Goal: Task Accomplishment & Management: Manage account settings

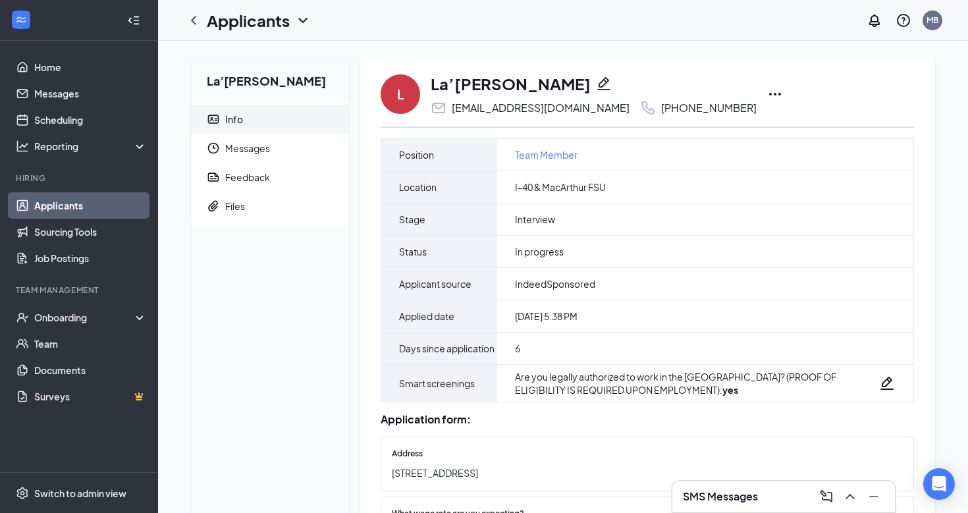
click at [767, 98] on icon "Ellipses" at bounding box center [775, 94] width 16 height 16
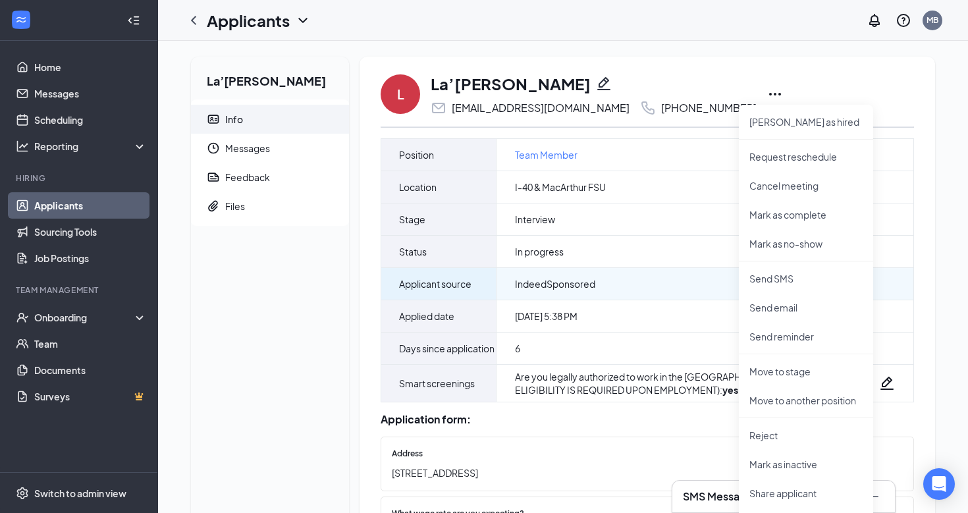
click at [573, 296] on div "IndeedSponsored" at bounding box center [704, 284] width 417 height 32
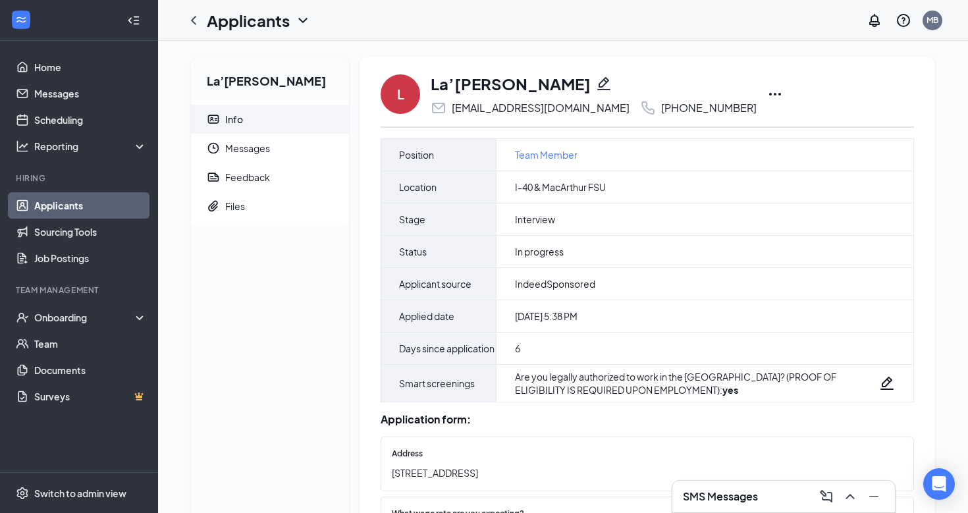
click at [597, 82] on icon "Pencil" at bounding box center [603, 83] width 13 height 13
type input "[PHONE_NUMBER]"
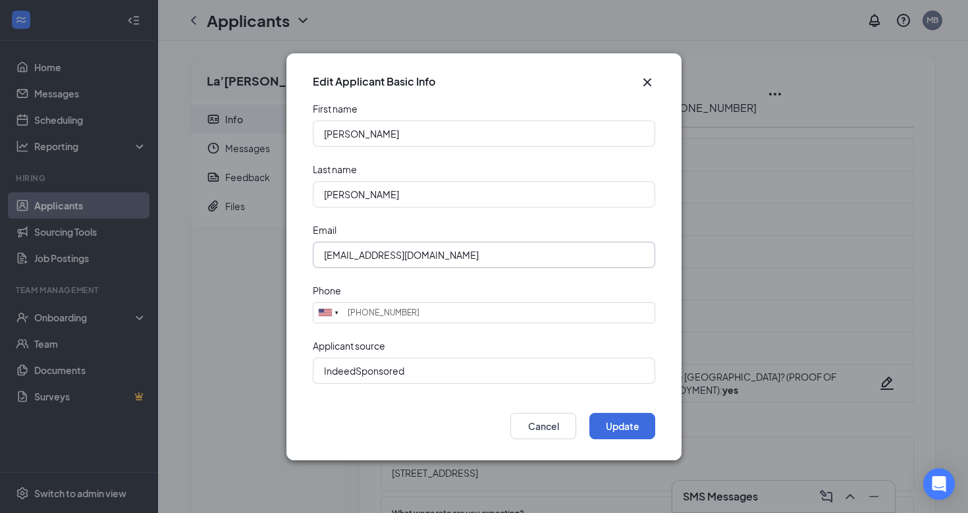
drag, startPoint x: 493, startPoint y: 248, endPoint x: 215, endPoint y: 265, distance: 279.0
drag, startPoint x: 215, startPoint y: 265, endPoint x: 319, endPoint y: 242, distance: 107.3
click at [288, 242] on div "Edit Applicant Basic Info First name [PERSON_NAME] Last name [PERSON_NAME] Emai…" at bounding box center [484, 256] width 968 height 513
drag, startPoint x: 465, startPoint y: 256, endPoint x: 281, endPoint y: 256, distance: 183.7
click at [281, 256] on div "Edit Applicant Basic Info First name [PERSON_NAME] Last name [PERSON_NAME] Emai…" at bounding box center [484, 256] width 968 height 513
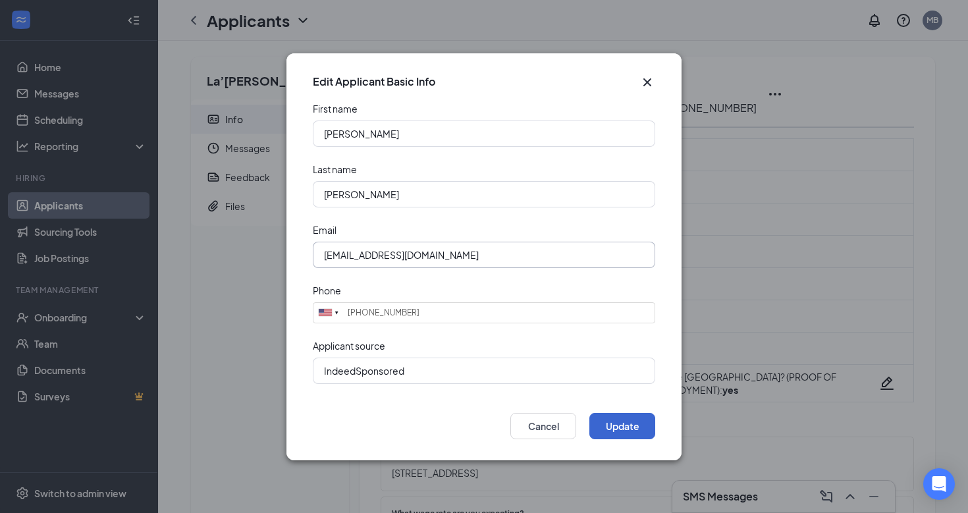
type input "[EMAIL_ADDRESS][DOMAIN_NAME]"
click at [628, 422] on button "Update" at bounding box center [622, 426] width 66 height 26
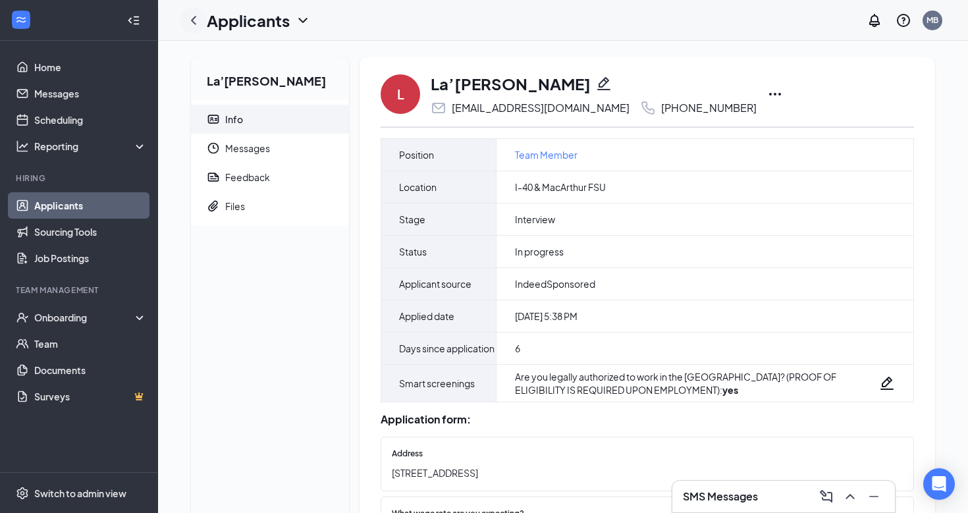
click at [195, 21] on icon "ChevronLeft" at bounding box center [194, 21] width 16 height 16
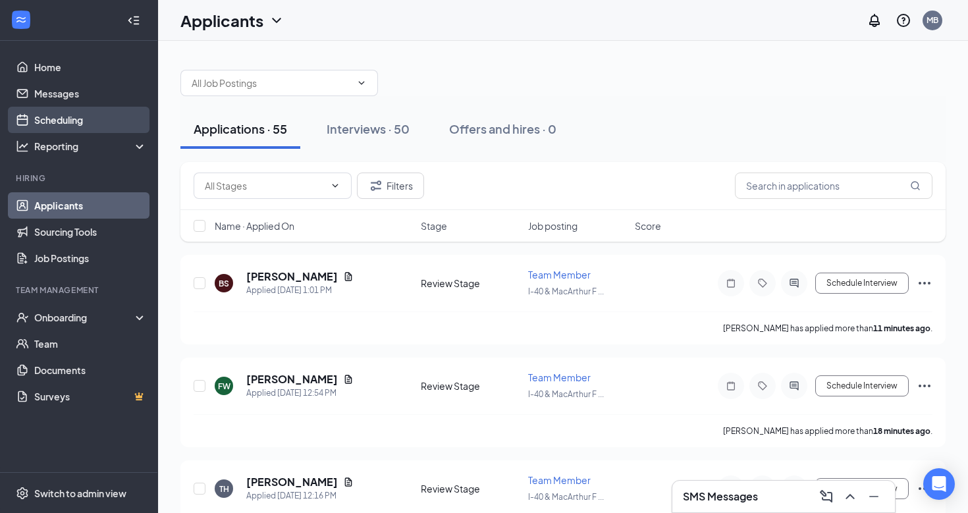
click at [61, 127] on link "Scheduling" at bounding box center [90, 120] width 113 height 26
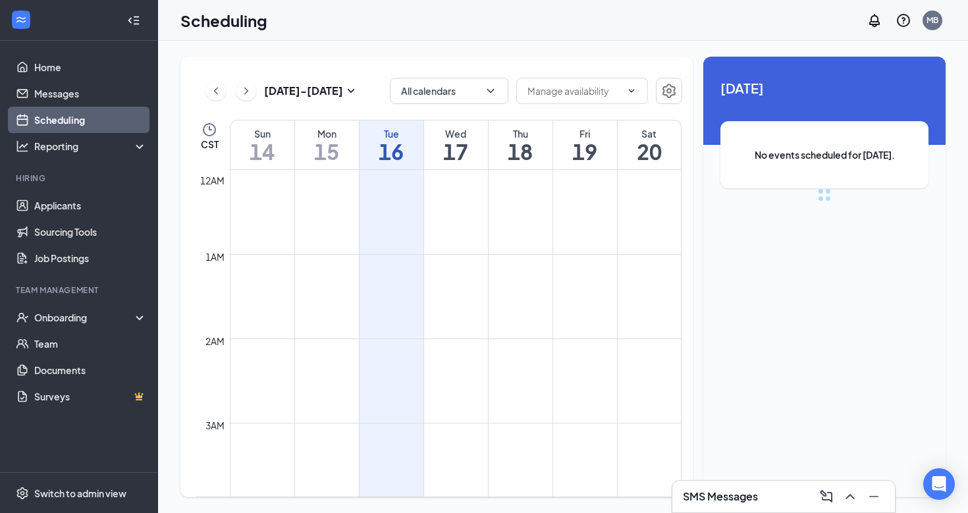
scroll to position [647, 0]
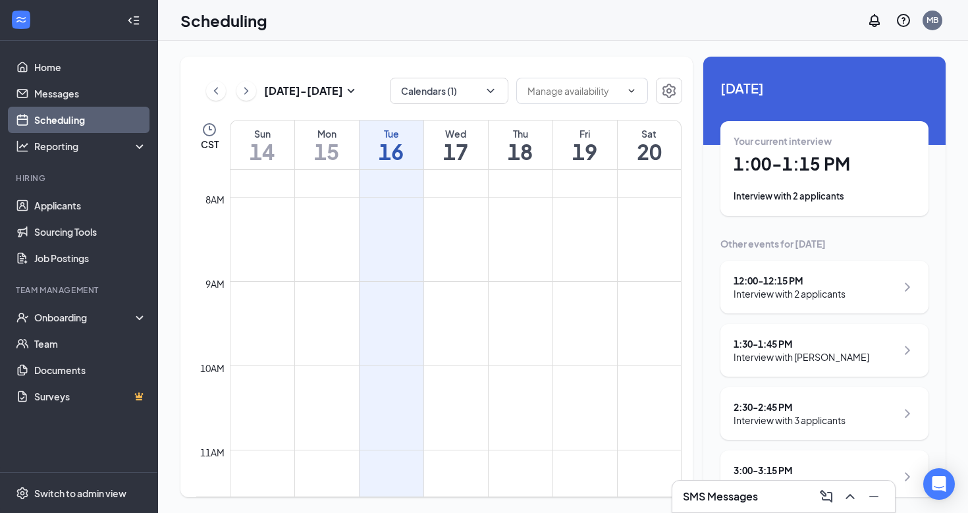
click at [800, 120] on div "[DATE] Your current interview 1:00 - 1:15 PM Interview with 2 applicants Other …" at bounding box center [824, 322] width 242 height 531
click at [787, 162] on h1 "1:00 - 1:15 PM" at bounding box center [824, 164] width 182 height 22
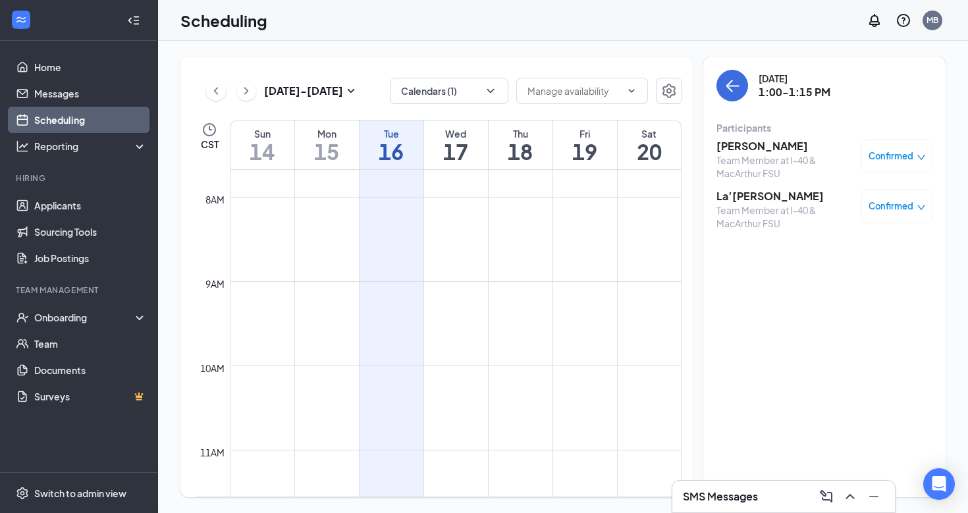
click at [918, 155] on icon "down" at bounding box center [921, 157] width 8 height 5
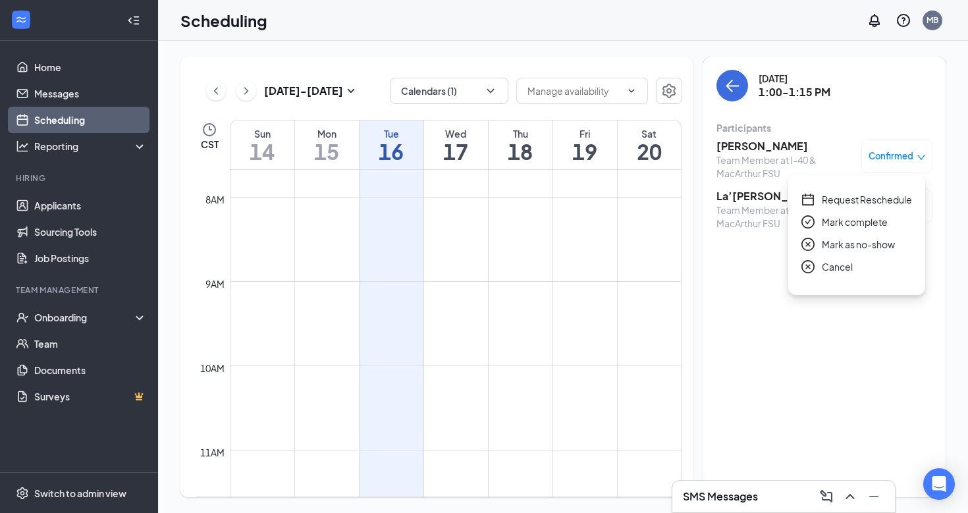
click at [812, 245] on icon "close-circle" at bounding box center [807, 244] width 13 height 13
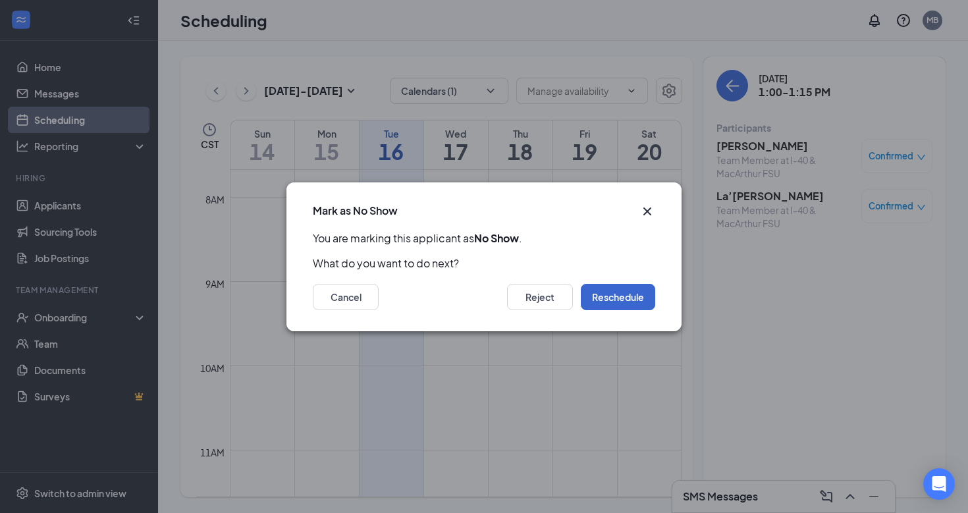
click at [610, 289] on button "Reschedule" at bounding box center [618, 297] width 74 height 26
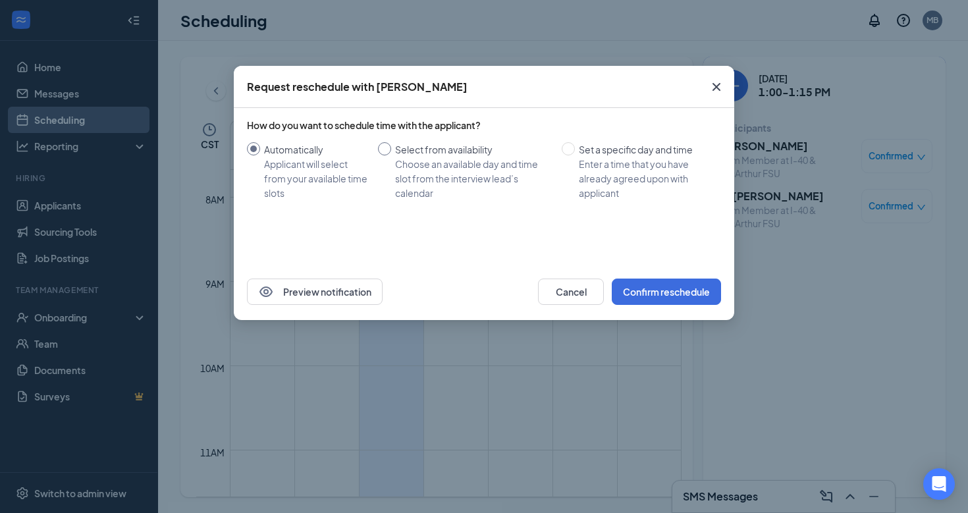
click at [386, 144] on input "Select from availability Choose an available day and time slot from the intervi…" at bounding box center [384, 148] width 13 height 13
radio input "true"
radio input "false"
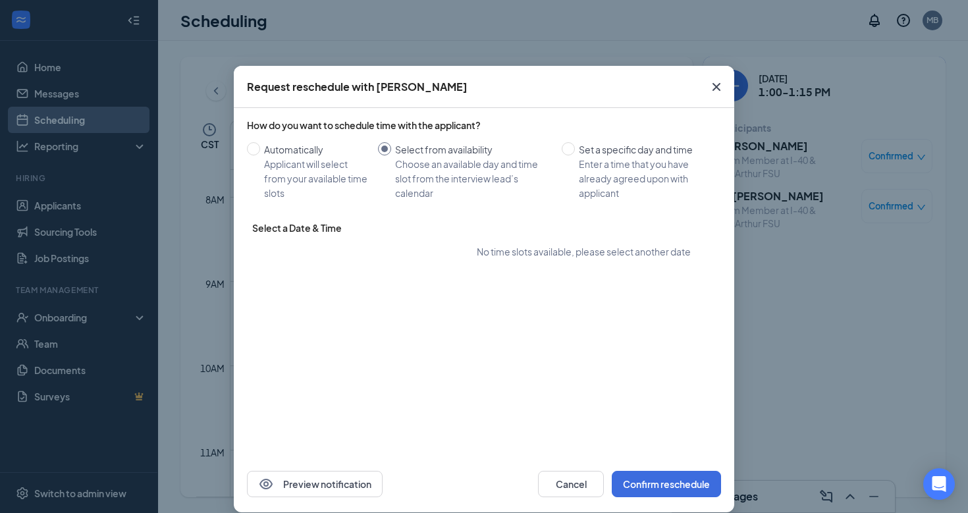
type input "[DATE]"
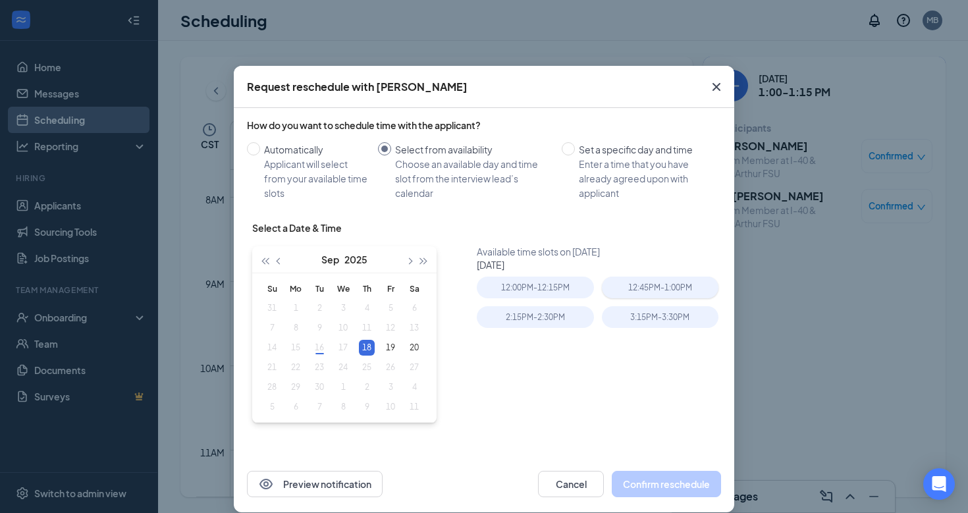
click at [642, 285] on div "12:45PM - 1:00PM" at bounding box center [660, 288] width 117 height 22
click at [675, 485] on button "Confirm reschedule" at bounding box center [666, 484] width 109 height 26
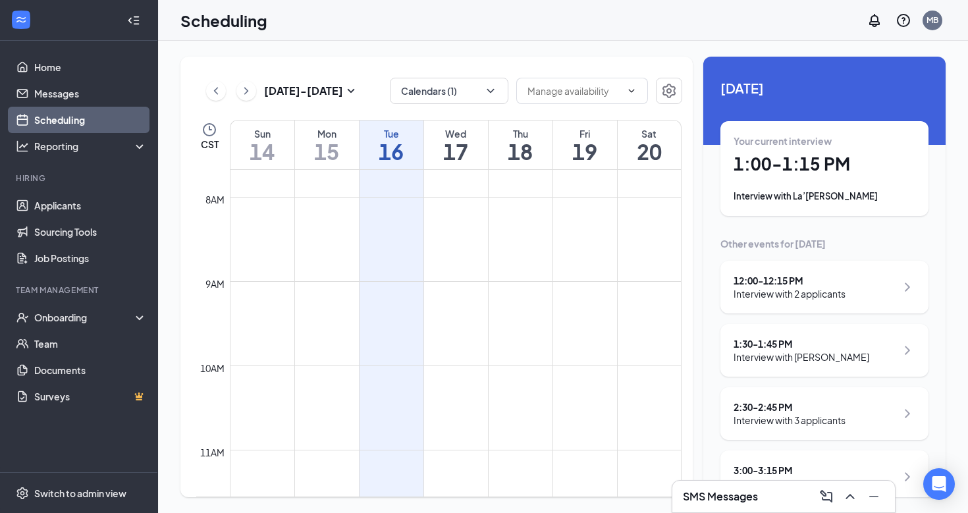
click at [779, 290] on div "Interview with 2 applicants" at bounding box center [789, 293] width 112 height 13
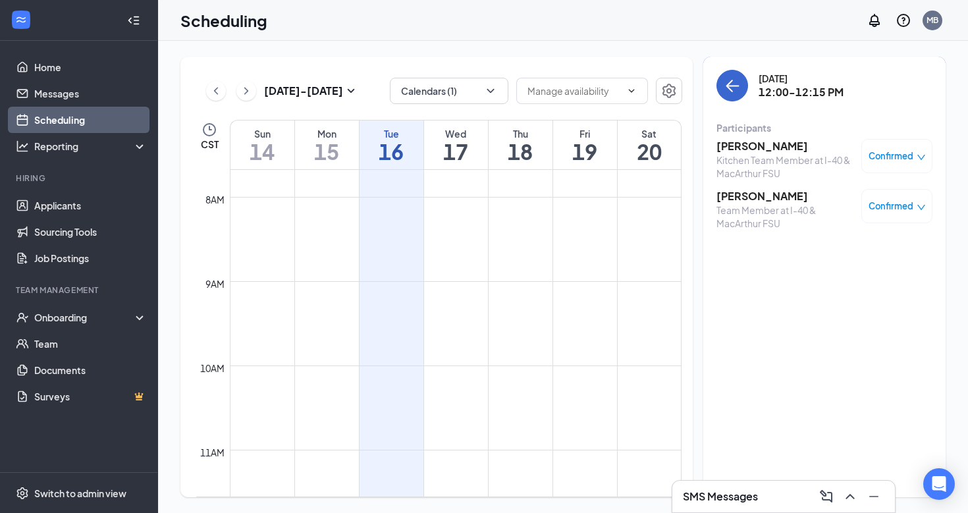
click at [733, 95] on button "back-button" at bounding box center [732, 86] width 32 height 32
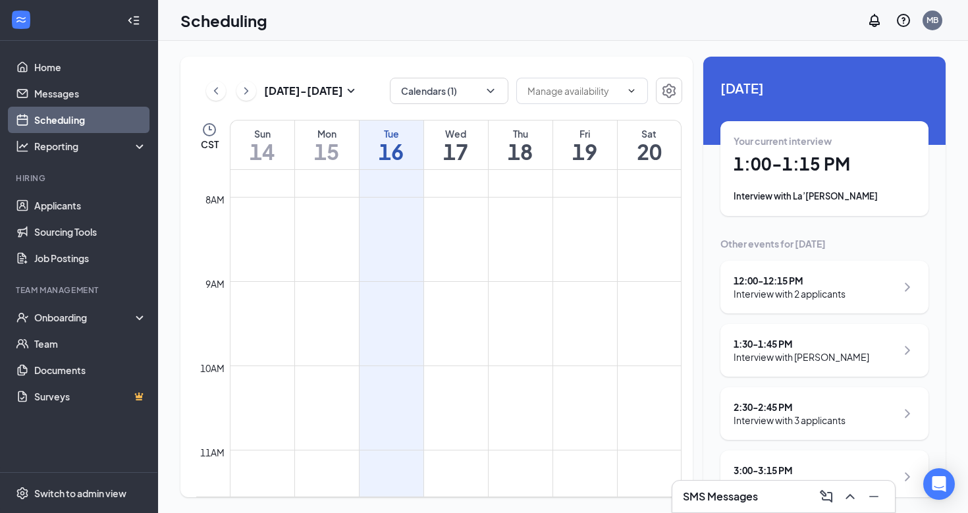
click at [766, 357] on div "Interview with [PERSON_NAME]" at bounding box center [801, 356] width 136 height 13
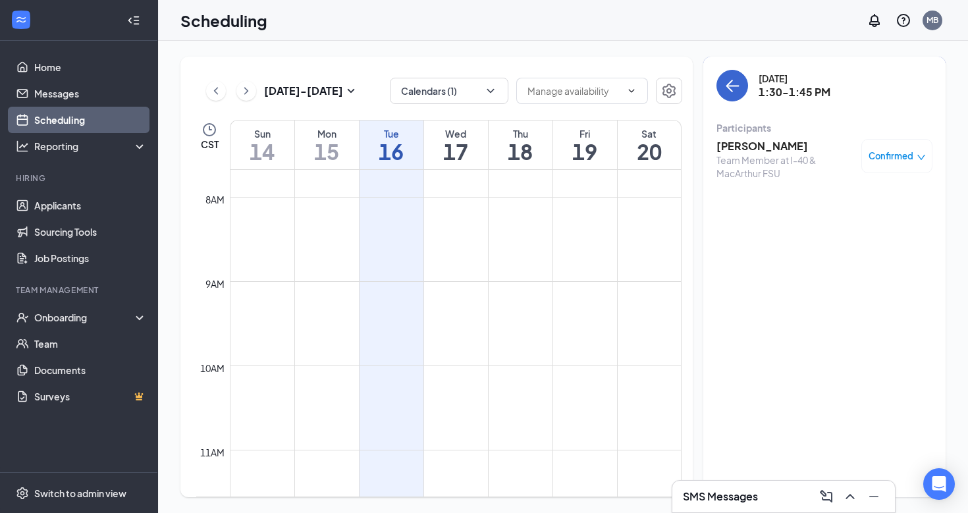
click at [737, 92] on icon "ArrowLeft" at bounding box center [732, 86] width 16 height 16
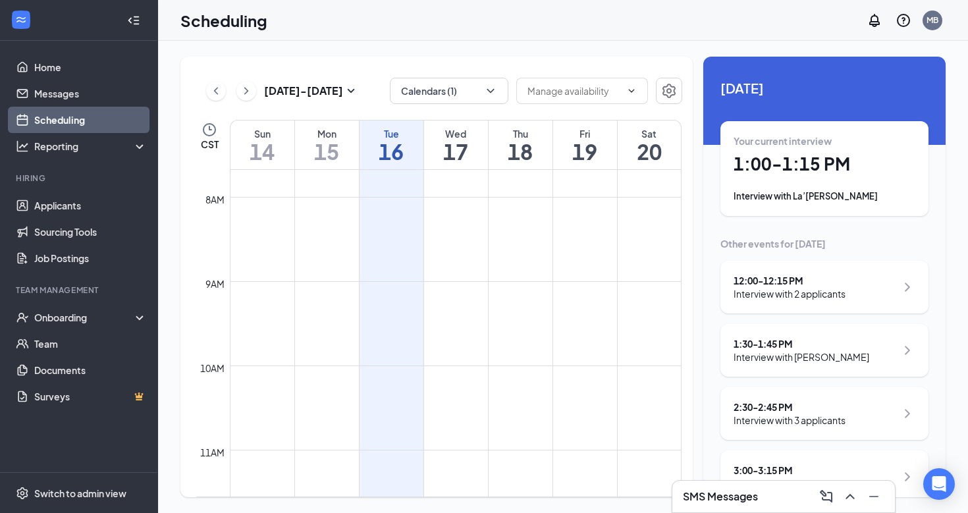
click at [789, 169] on h1 "1:00 - 1:15 PM" at bounding box center [824, 164] width 182 height 22
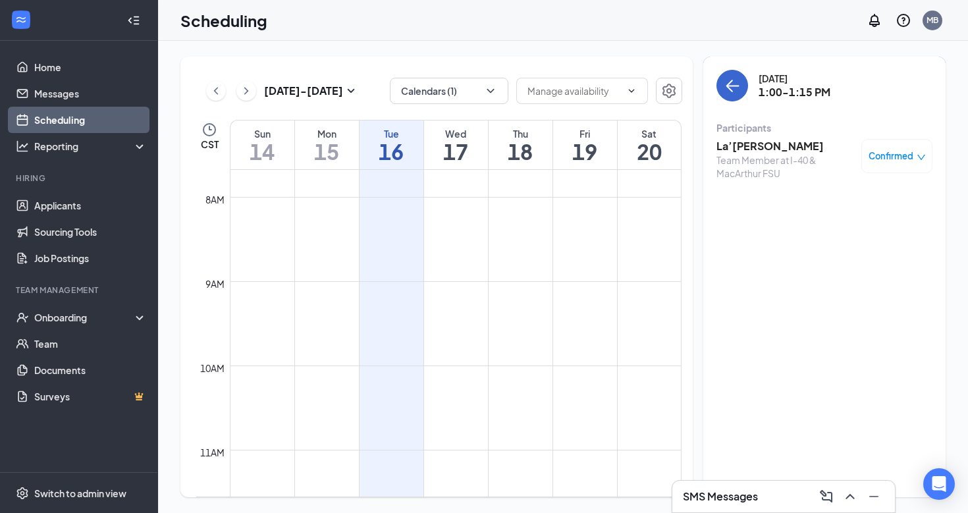
click at [733, 93] on icon "ArrowLeft" at bounding box center [732, 86] width 16 height 16
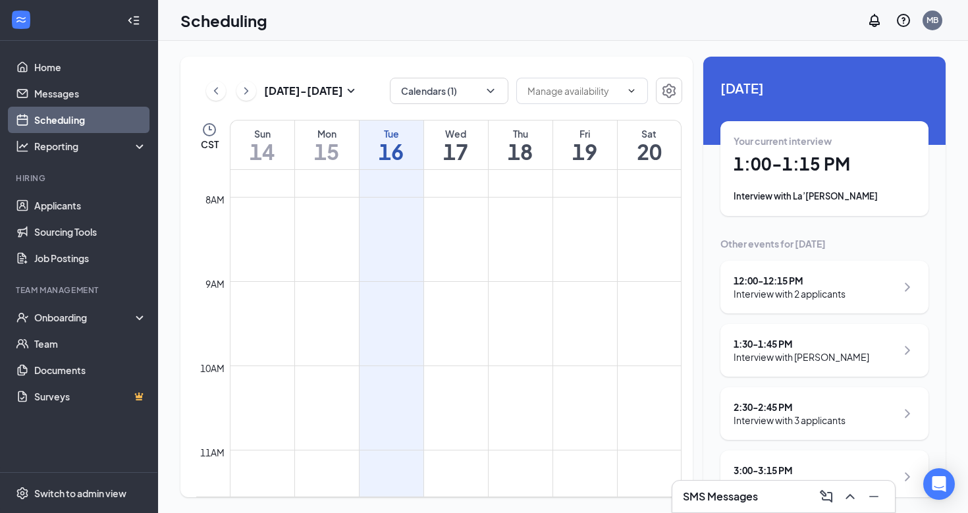
click at [808, 300] on div "Interview with 2 applicants" at bounding box center [789, 293] width 112 height 13
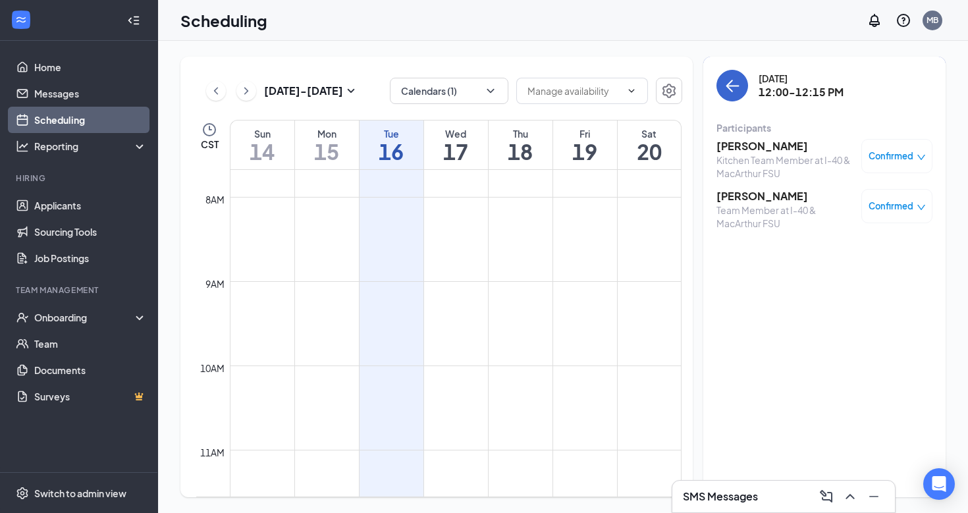
click at [733, 72] on button "back-button" at bounding box center [732, 86] width 32 height 32
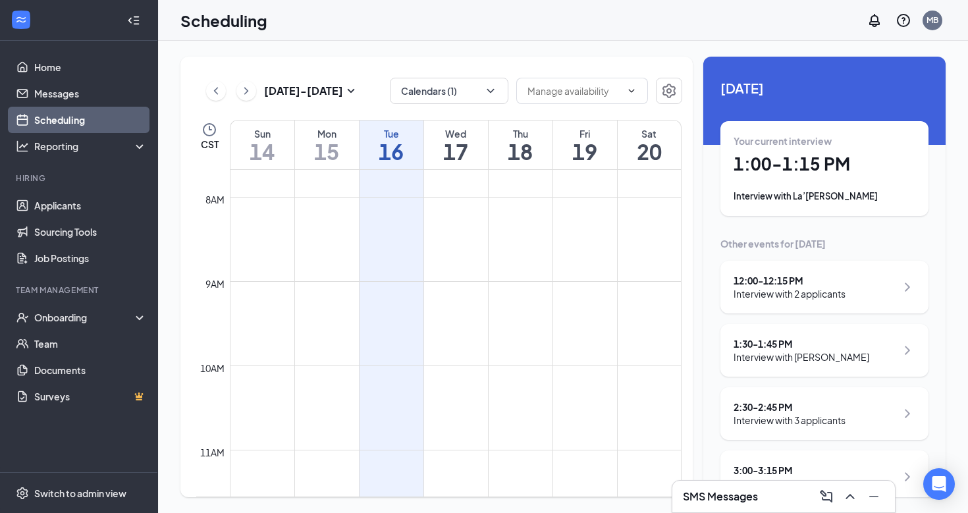
click at [802, 359] on div "Interview with [PERSON_NAME]" at bounding box center [801, 356] width 136 height 13
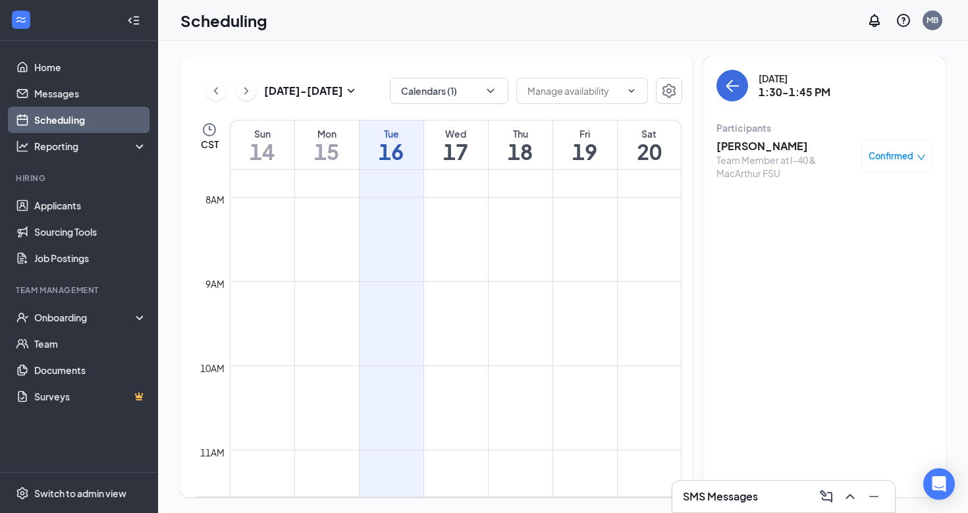
click at [736, 146] on h3 "[PERSON_NAME]" at bounding box center [785, 146] width 138 height 14
